Goal: Task Accomplishment & Management: Complete application form

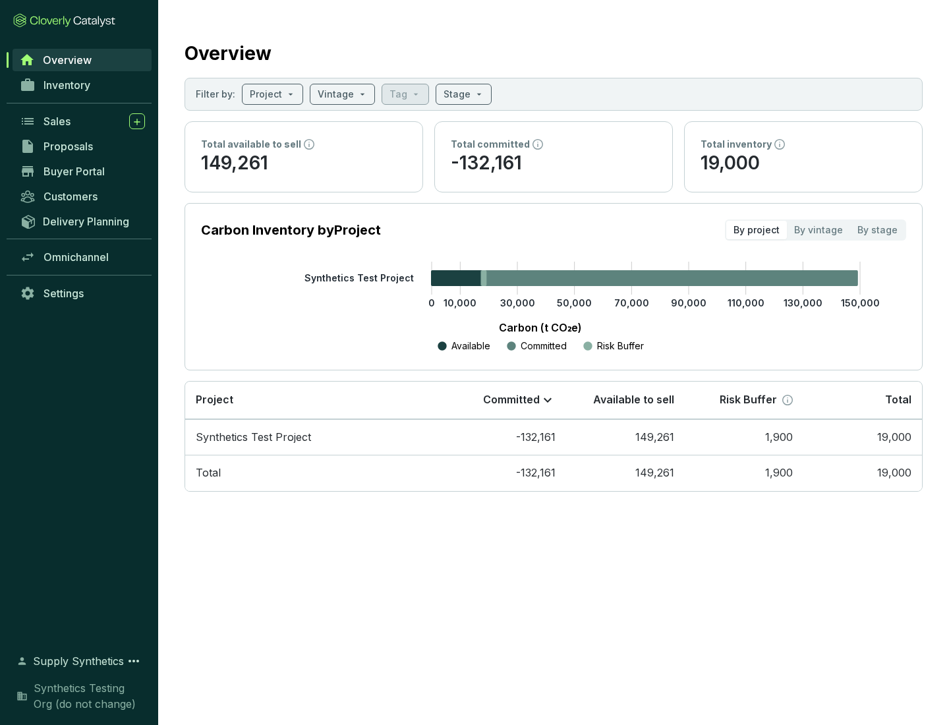
click at [82, 146] on span "Proposals" at bounding box center [68, 146] width 49 height 13
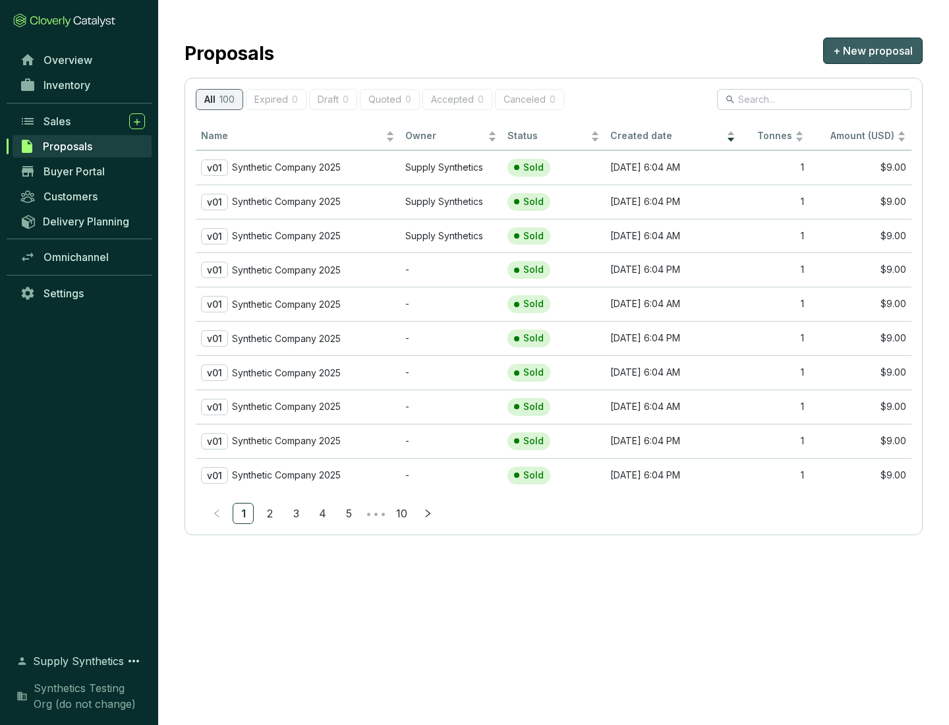
click at [873, 51] on span "+ New proposal" at bounding box center [873, 51] width 80 height 16
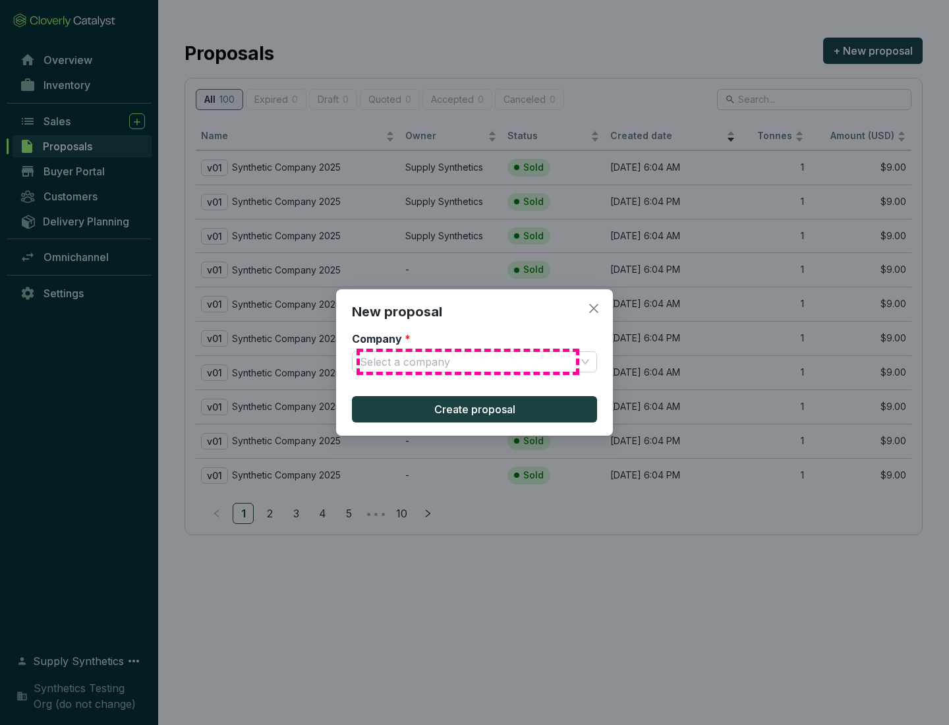
click at [468, 362] on input "Company *" at bounding box center [468, 362] width 216 height 20
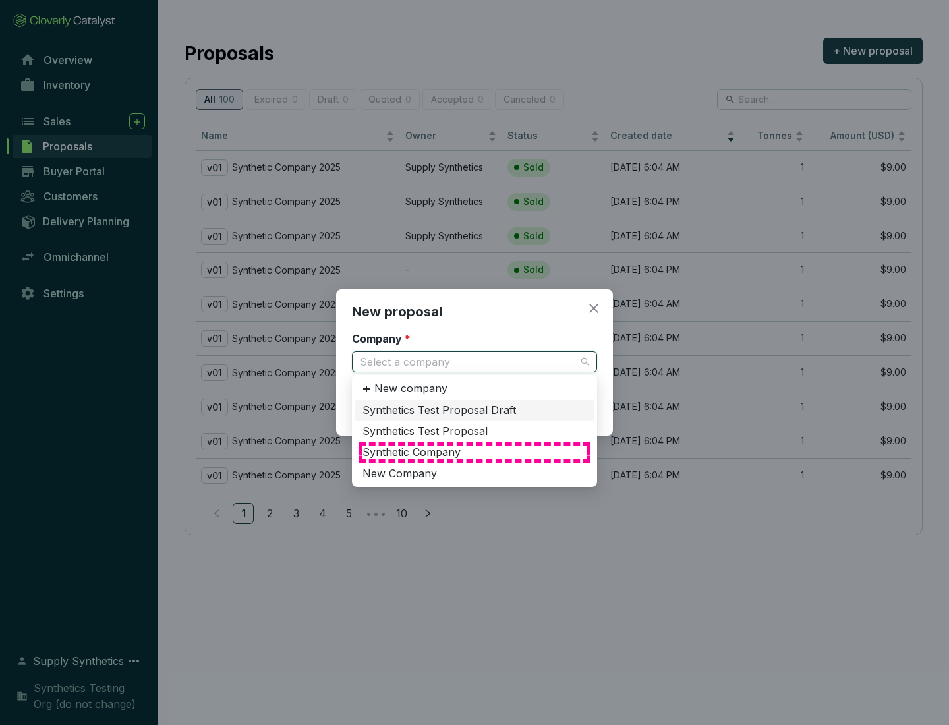
click at [475, 452] on div "Synthetic Company" at bounding box center [475, 453] width 224 height 15
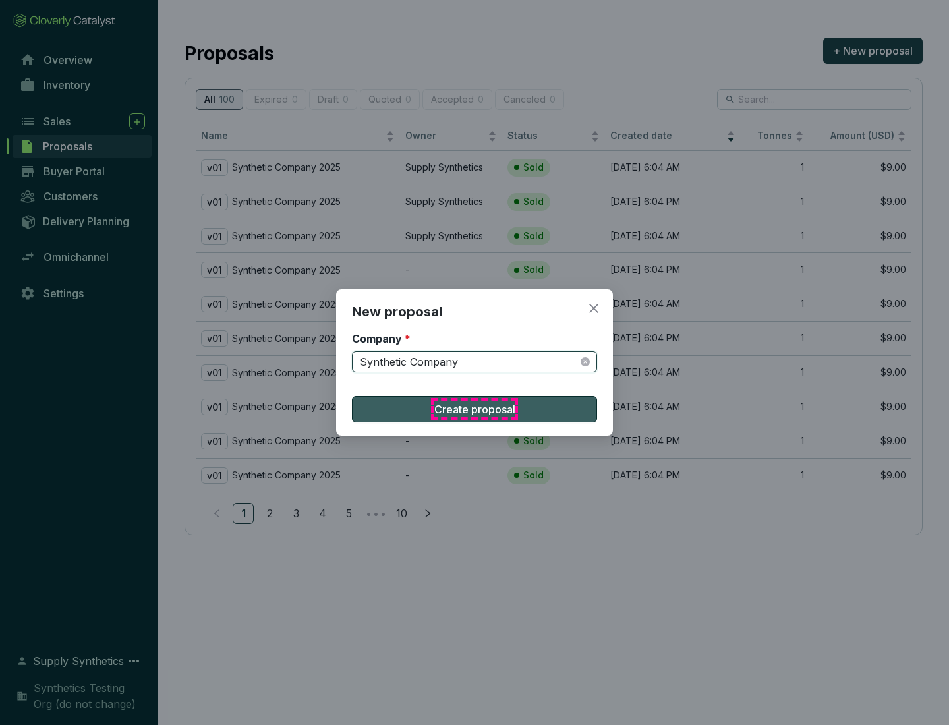
click at [475, 409] on span "Create proposal" at bounding box center [474, 410] width 81 height 16
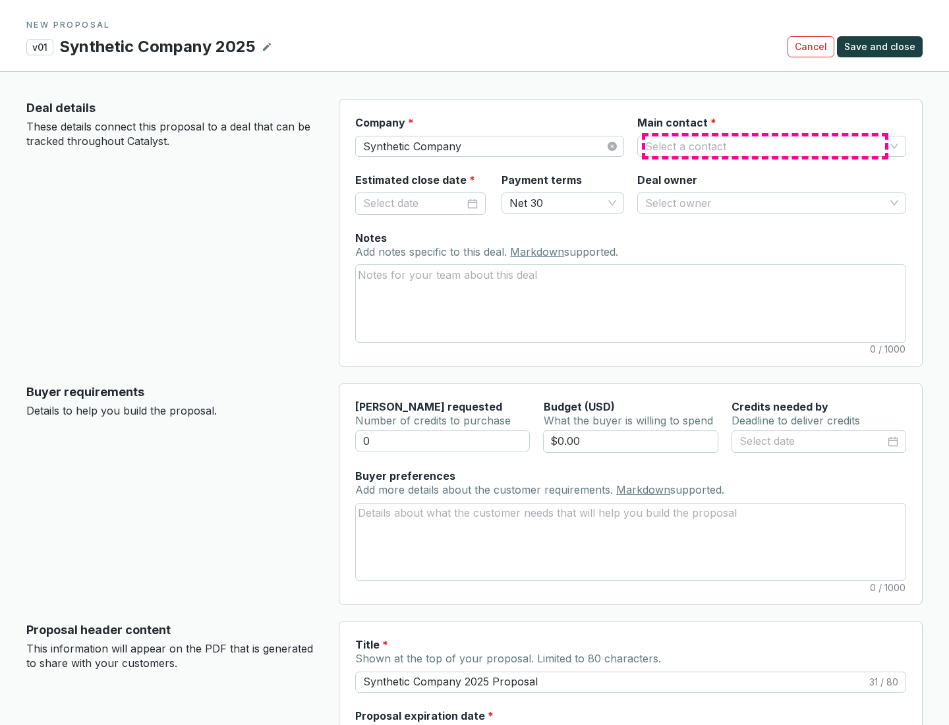
click at [765, 146] on input "Main contact *" at bounding box center [765, 146] width 240 height 20
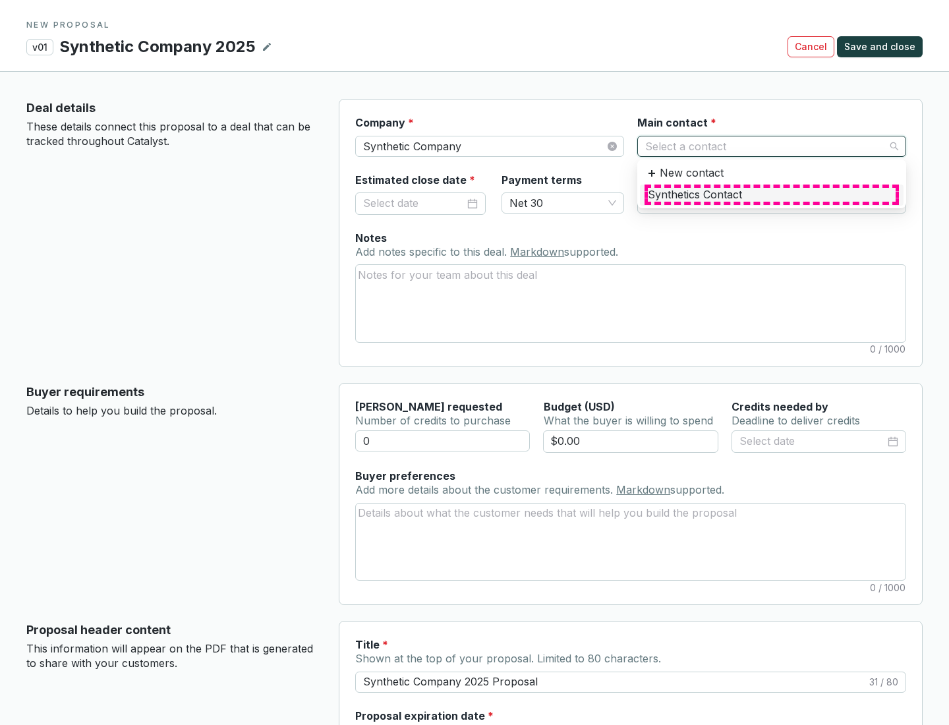
click at [771, 194] on div "Synthetics Contact" at bounding box center [772, 195] width 248 height 15
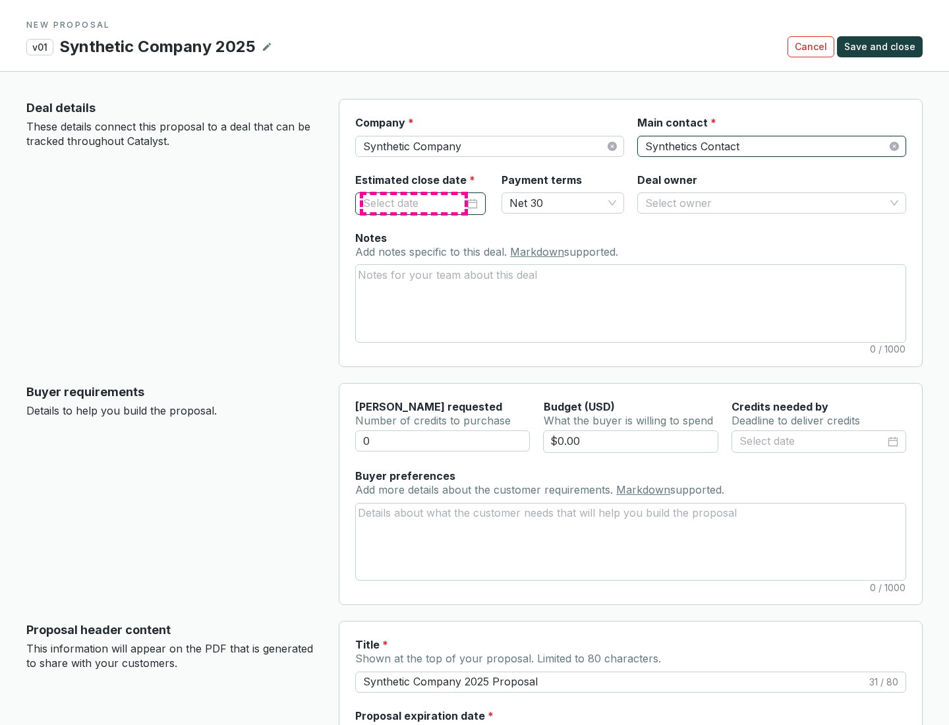
click at [414, 203] on input "Estimated close date *" at bounding box center [414, 203] width 102 height 17
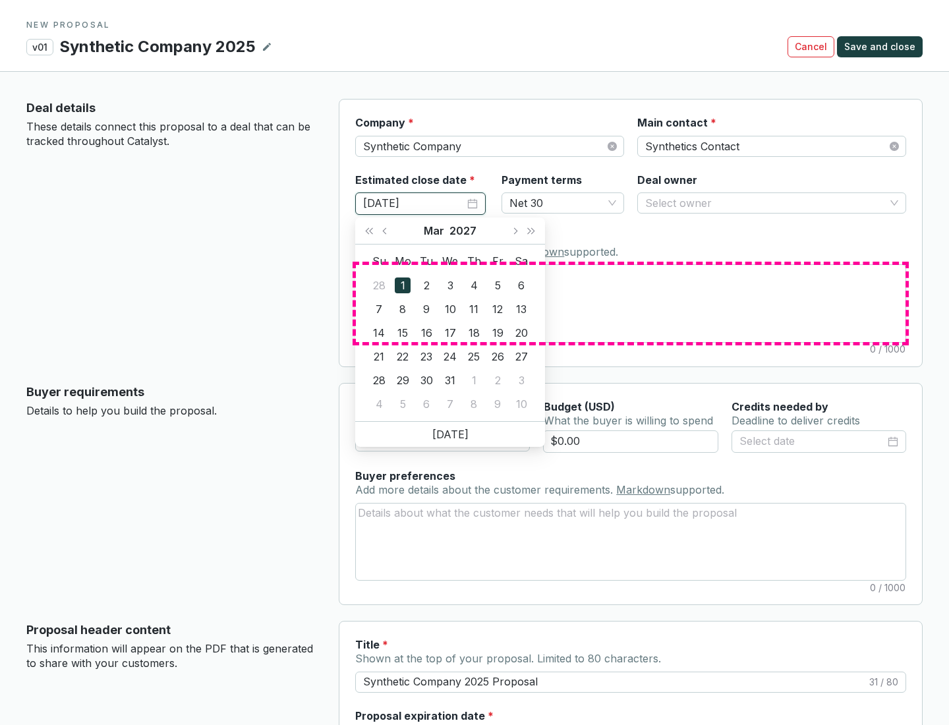
type input "[DATE]"
click at [631, 303] on textarea "Notes Add notes specific to this deal. Markdown supported." at bounding box center [631, 303] width 550 height 76
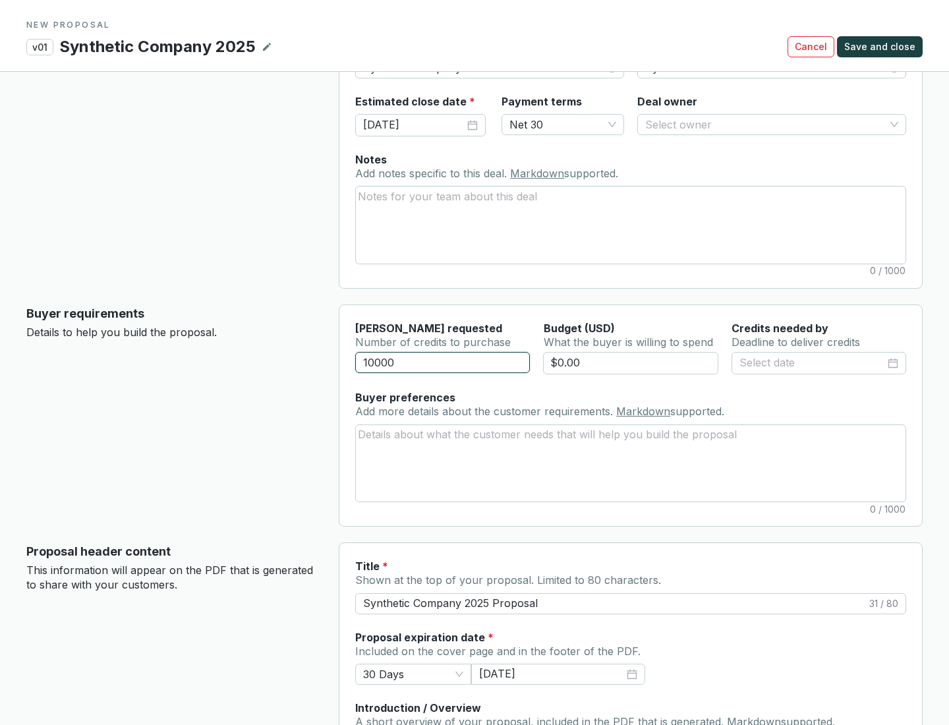
scroll to position [79, 0]
type input "10000"
type input "$0.00"
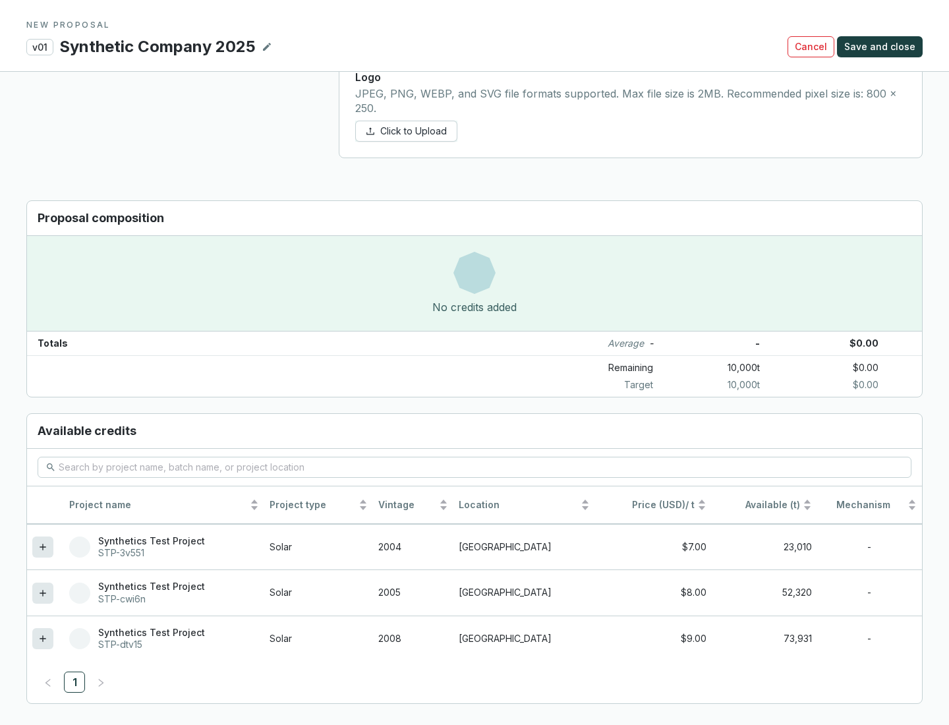
click at [43, 639] on icon at bounding box center [43, 639] width 6 height 6
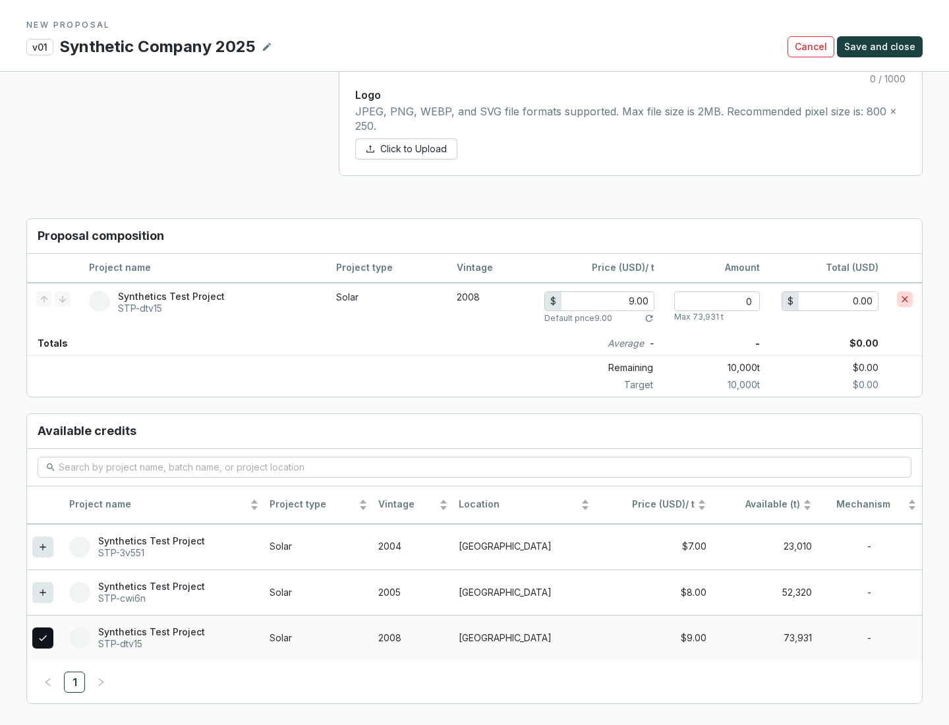
scroll to position [758, 0]
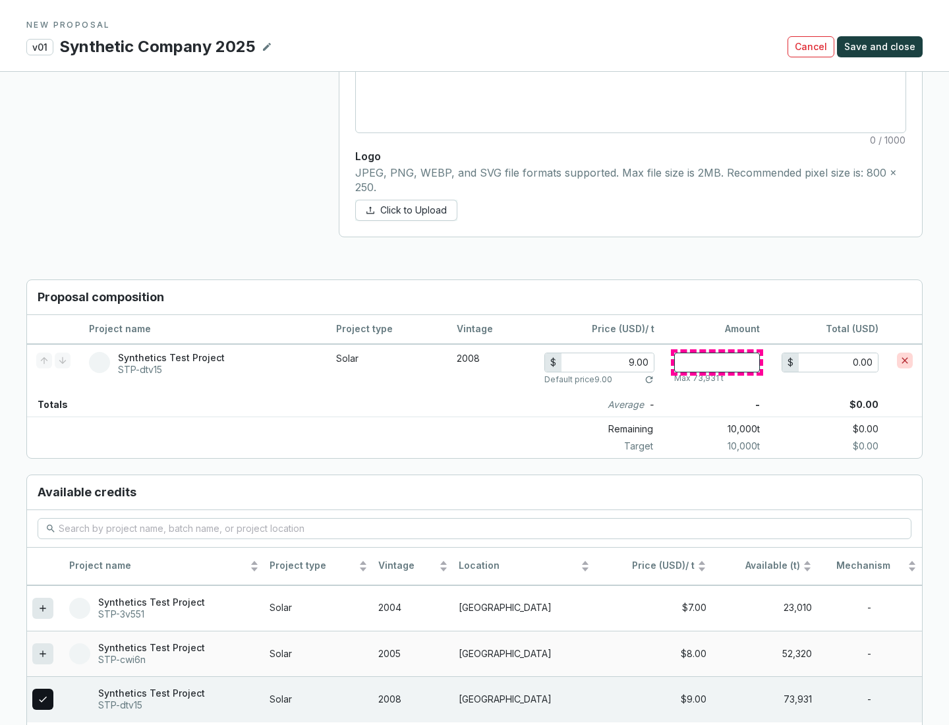
type input "1"
type input "9.00"
type input "1"
click at [882, 47] on span "Save and close" at bounding box center [880, 46] width 71 height 13
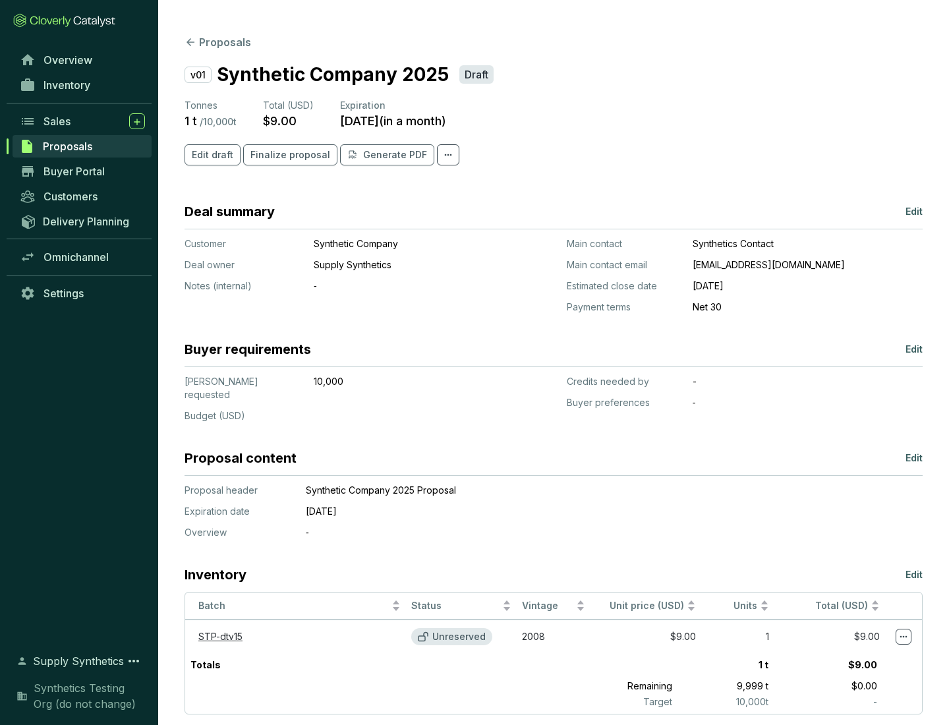
click at [286, 155] on span "Finalize proposal" at bounding box center [291, 154] width 80 height 13
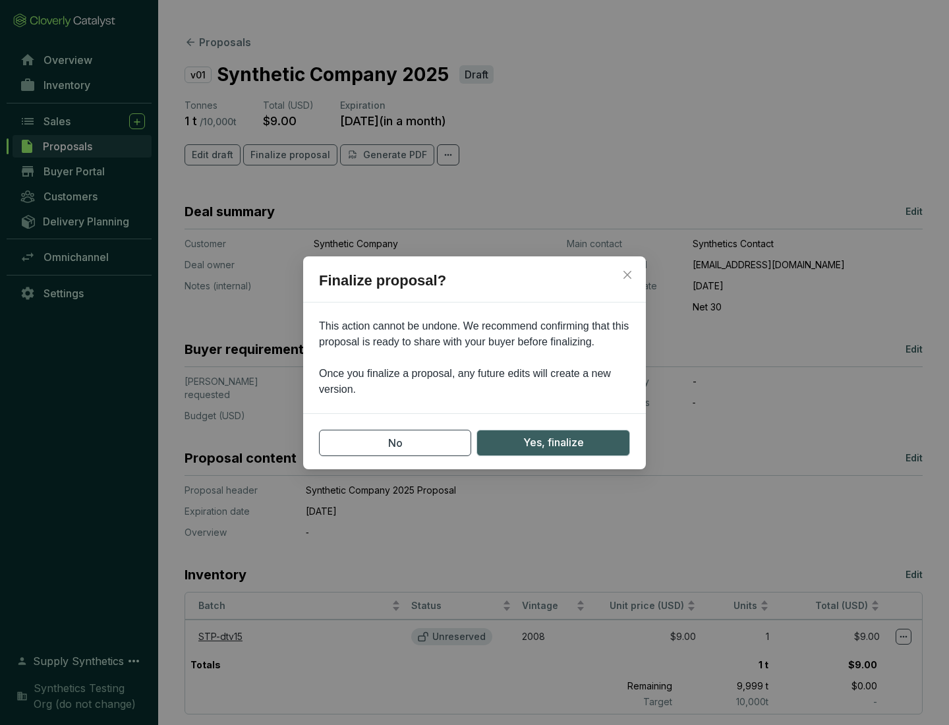
click at [553, 442] on span "Yes, finalize" at bounding box center [553, 442] width 61 height 16
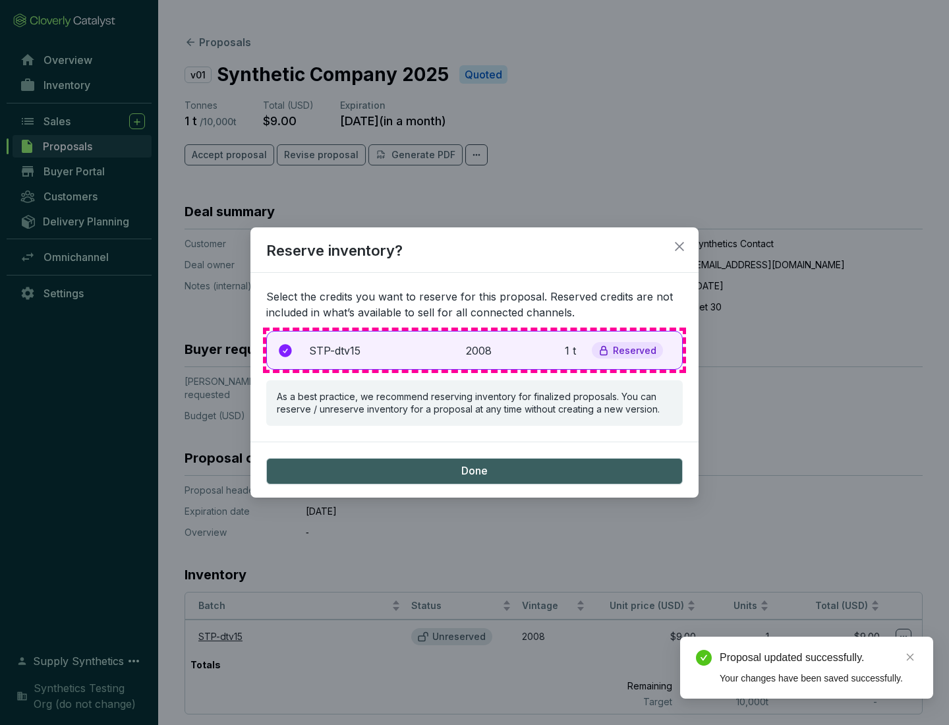
click at [475, 350] on p "2008" at bounding box center [480, 351] width 29 height 16
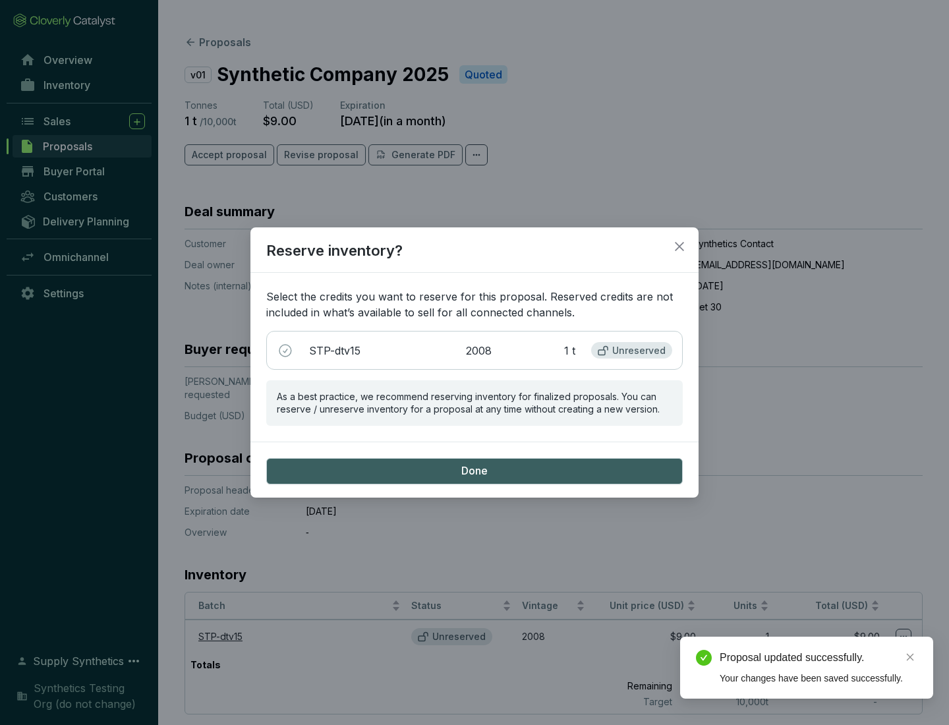
click at [475, 471] on span "Done" at bounding box center [475, 471] width 26 height 15
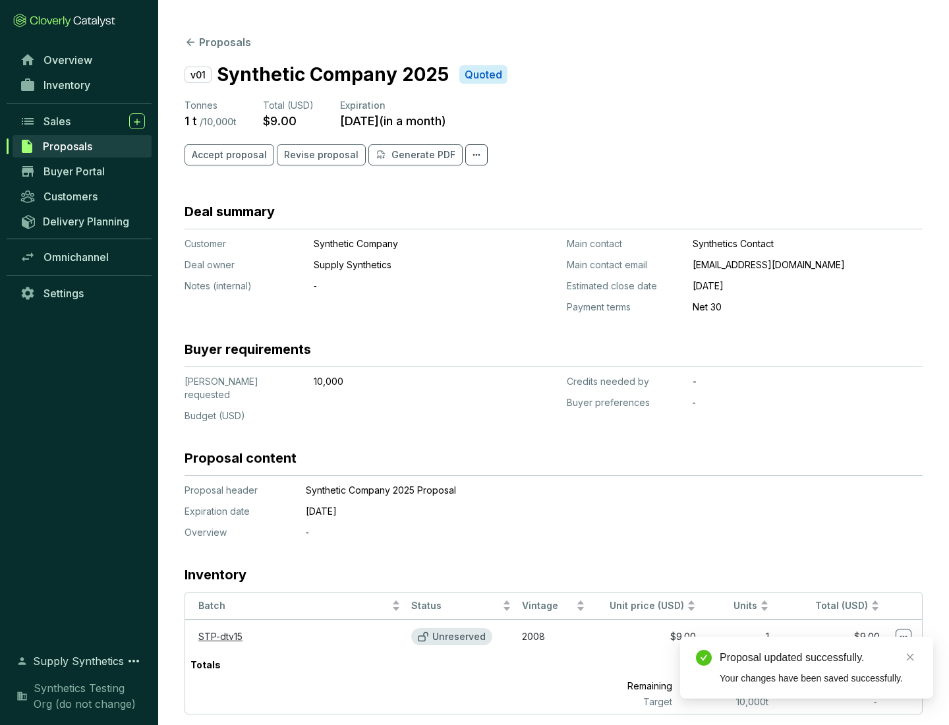
click at [819, 658] on div "Proposal updated successfully." at bounding box center [819, 658] width 198 height 16
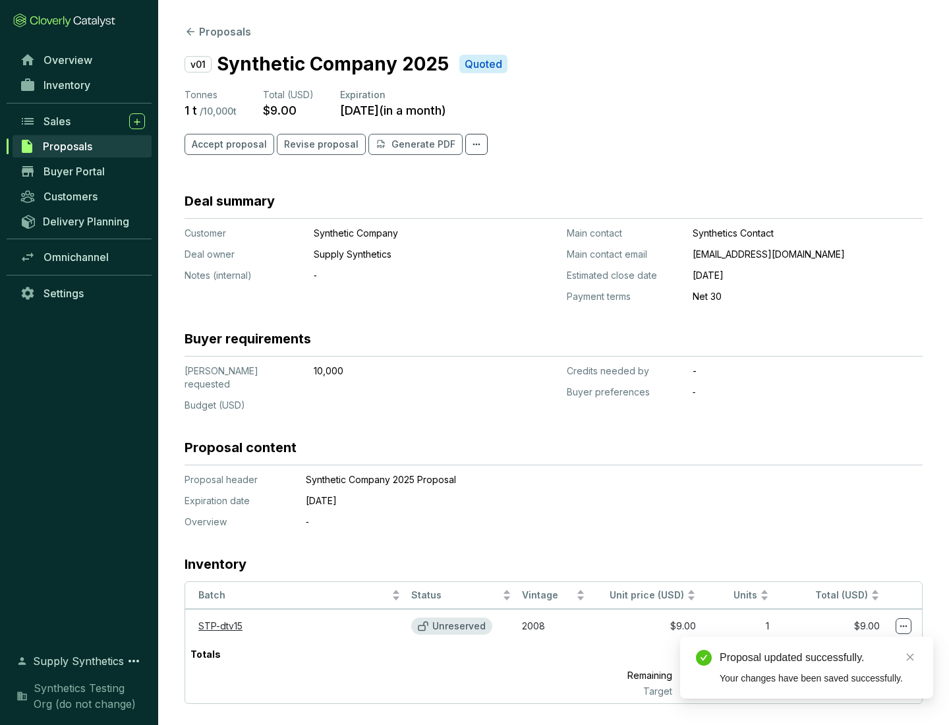
click at [904, 626] on icon at bounding box center [904, 627] width 7 height 2
click at [864, 643] on div "Proposal updated successfully. Your changes have been saved successfully." at bounding box center [806, 668] width 253 height 62
click at [819, 658] on div "Proposal updated successfully." at bounding box center [819, 658] width 198 height 16
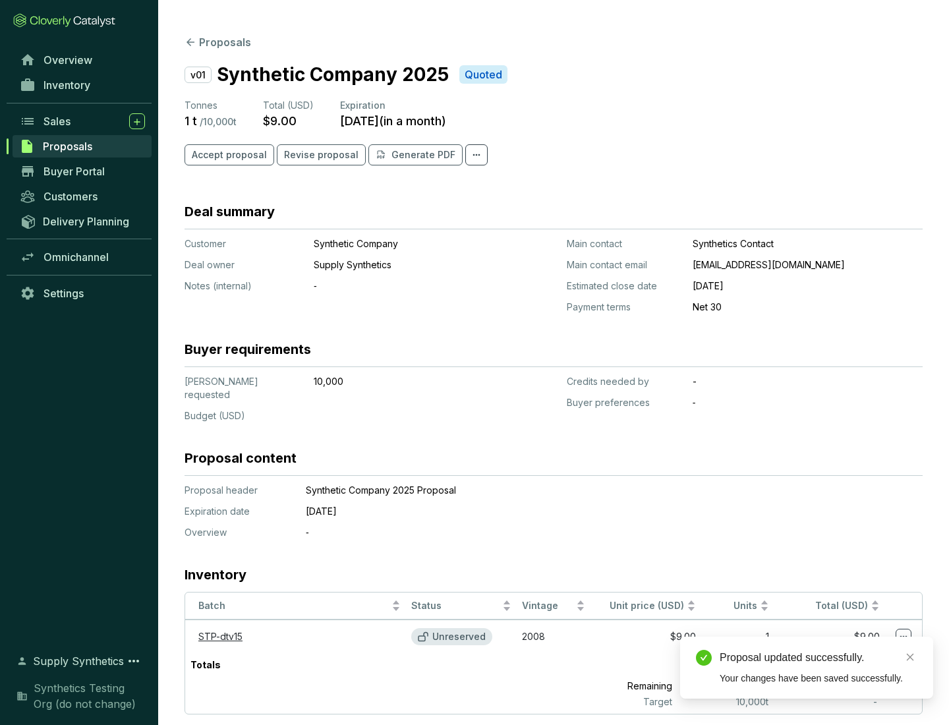
click at [227, 155] on span "Accept proposal" at bounding box center [229, 154] width 75 height 13
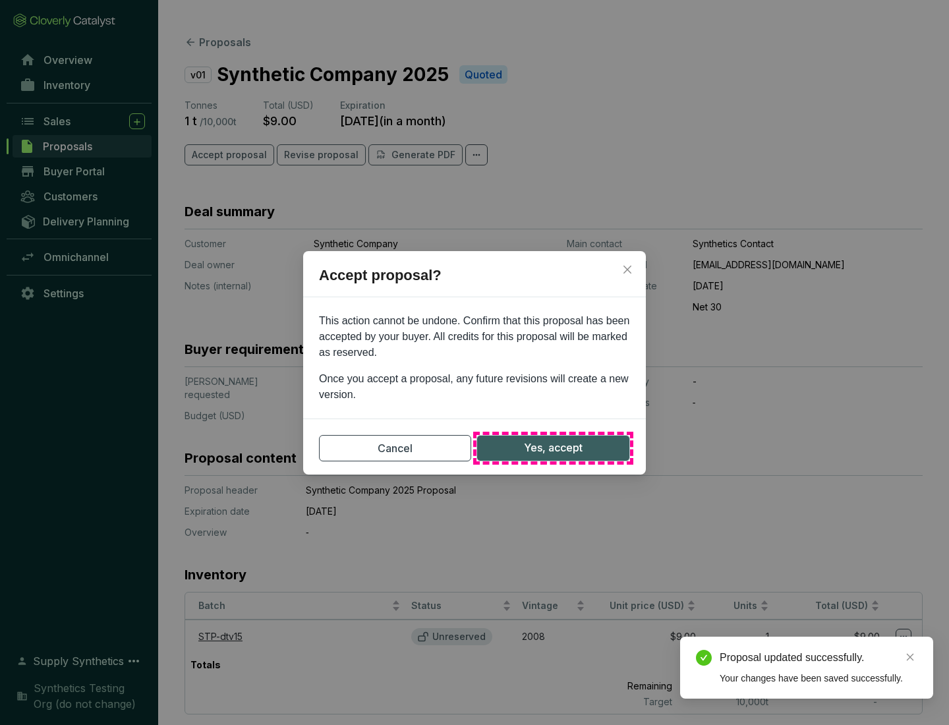
click at [553, 448] on span "Yes, accept" at bounding box center [553, 448] width 59 height 16
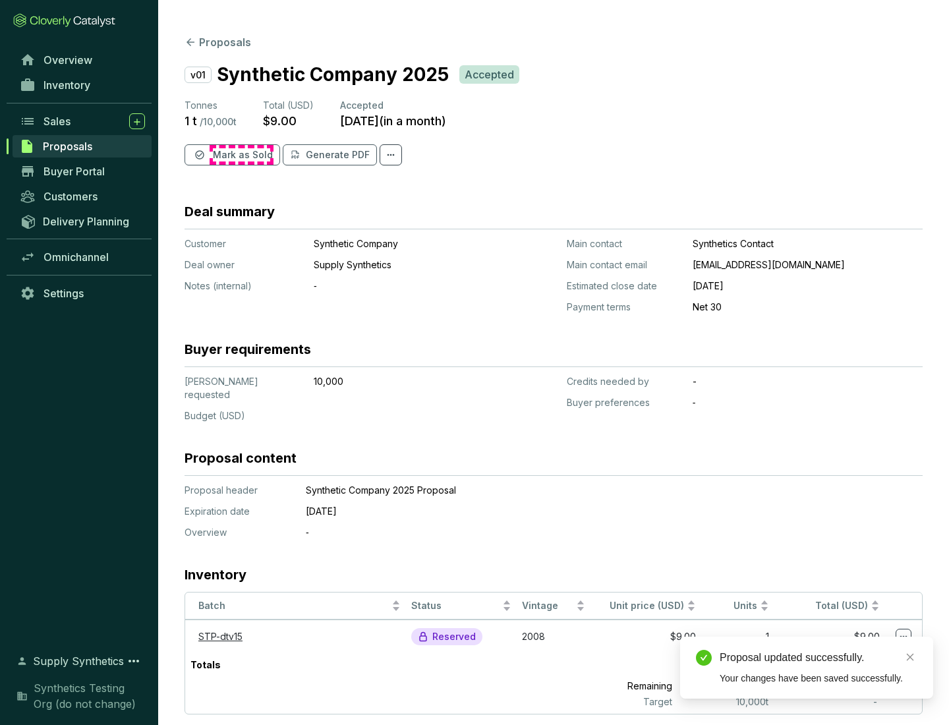
click at [241, 155] on span "Mark as Sold" at bounding box center [243, 154] width 60 height 13
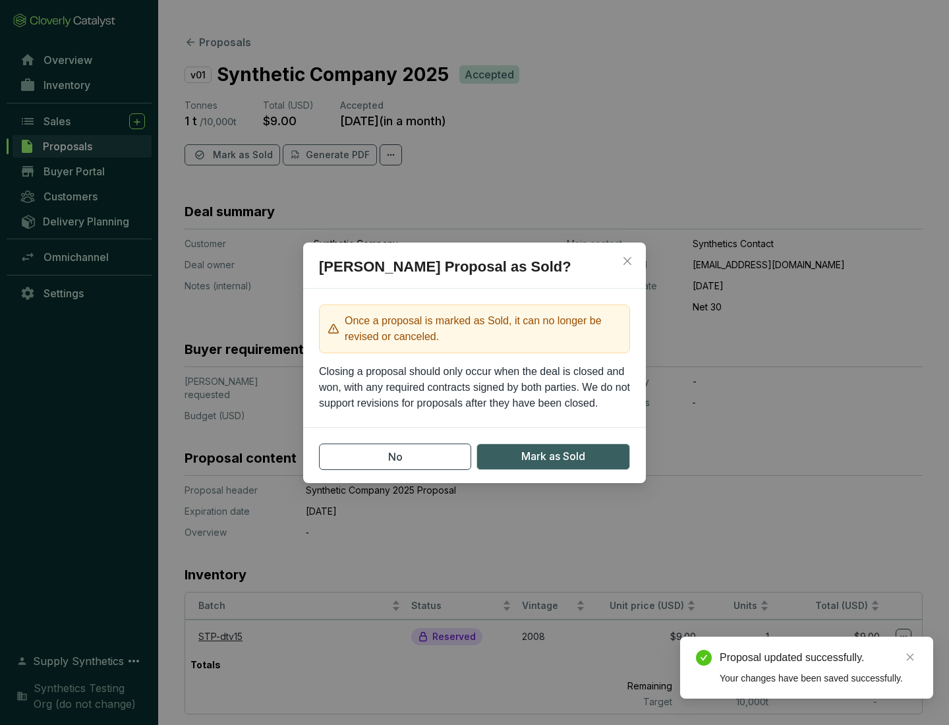
click at [553, 456] on span "Mark as Sold" at bounding box center [554, 456] width 64 height 16
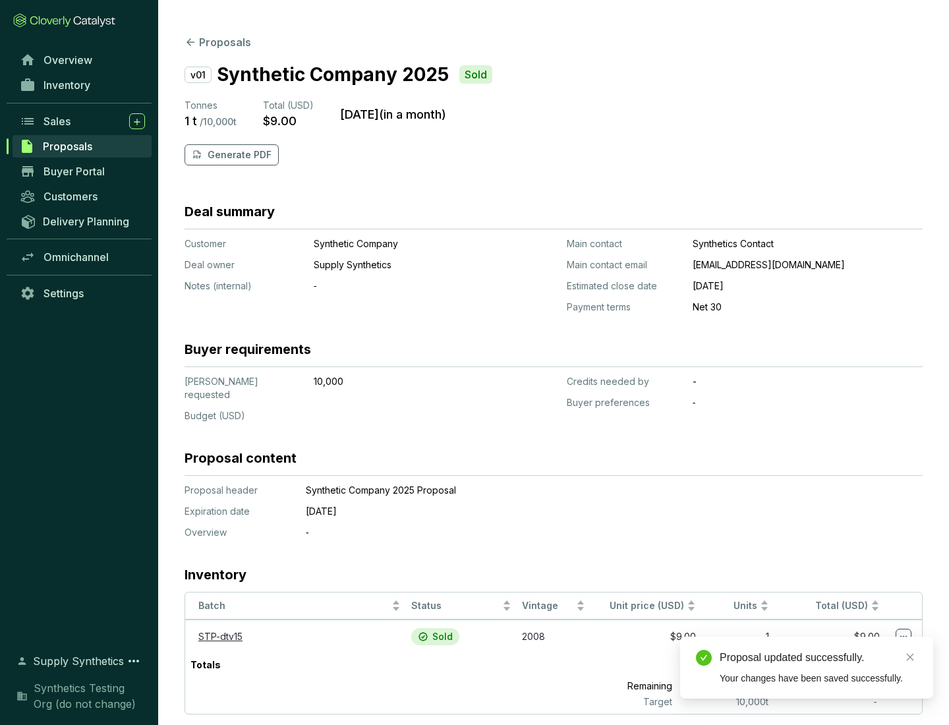
click at [238, 155] on p "Generate PDF" at bounding box center [240, 154] width 64 height 13
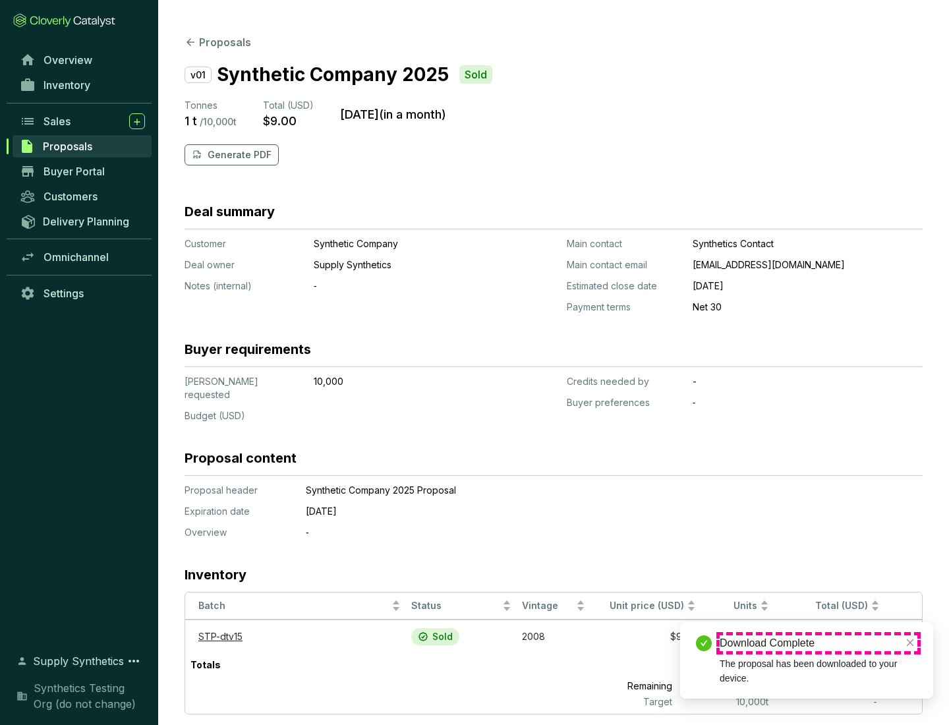
click at [819, 643] on div "Download Complete" at bounding box center [819, 644] width 198 height 16
